Goal: Transaction & Acquisition: Purchase product/service

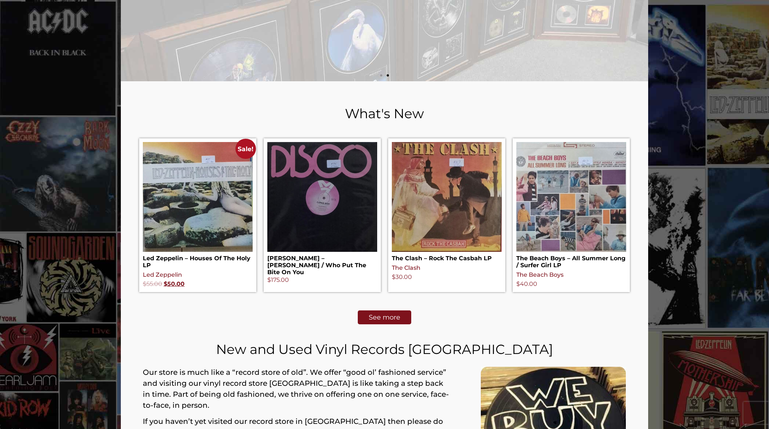
scroll to position [213, 0]
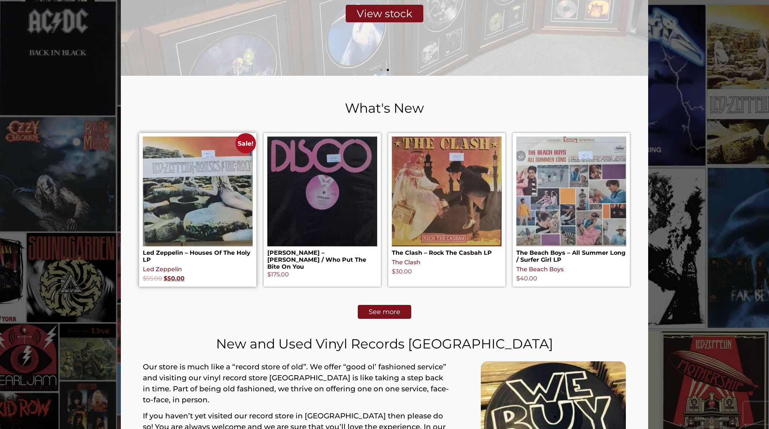
click at [165, 194] on img at bounding box center [198, 192] width 110 height 110
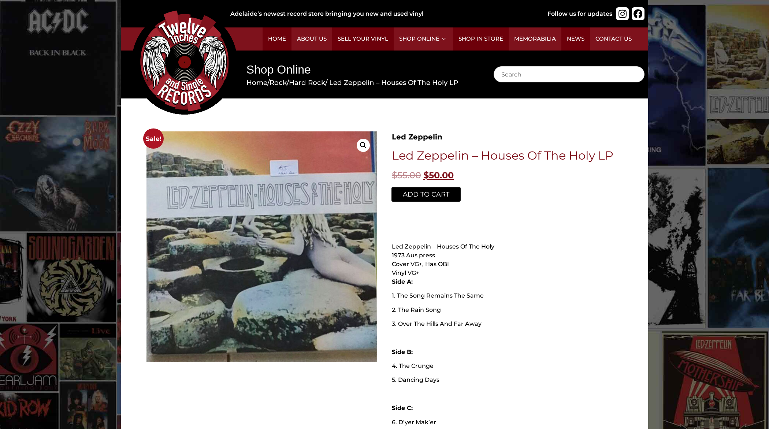
click at [432, 196] on button "Add to cart" at bounding box center [426, 195] width 69 height 14
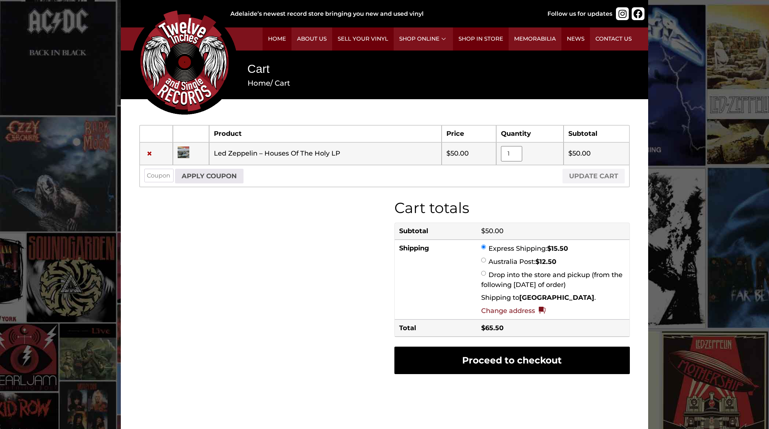
click at [514, 362] on link "Proceed to checkout" at bounding box center [513, 360] width 236 height 27
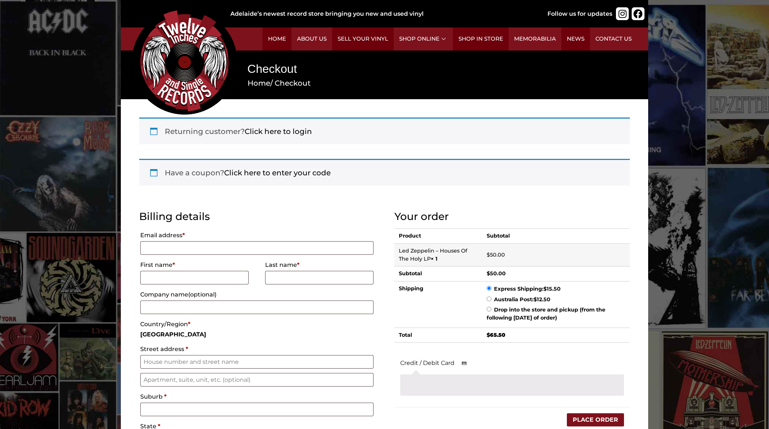
select select "SA"
